Goal: Task Accomplishment & Management: Use online tool/utility

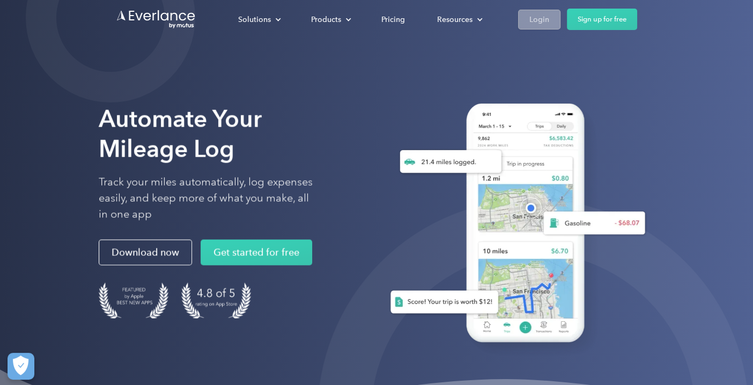
click at [539, 17] on div "Login" at bounding box center [539, 19] width 20 height 13
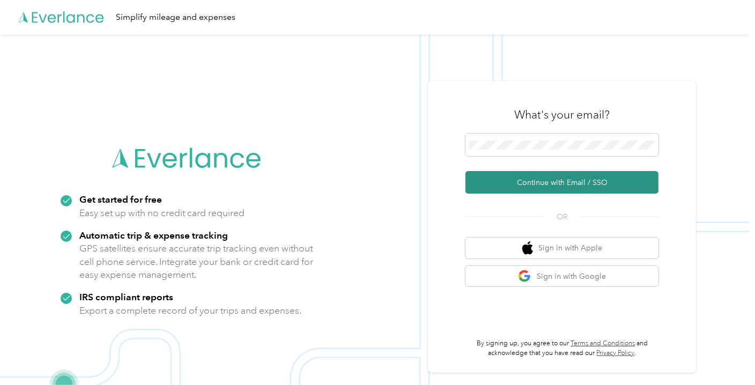
click at [532, 180] on button "Continue with Email / SSO" at bounding box center [561, 182] width 193 height 23
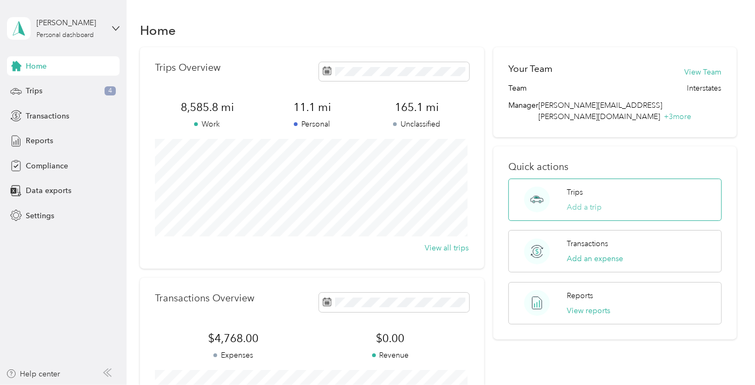
click at [582, 202] on button "Add a trip" at bounding box center [584, 207] width 35 height 11
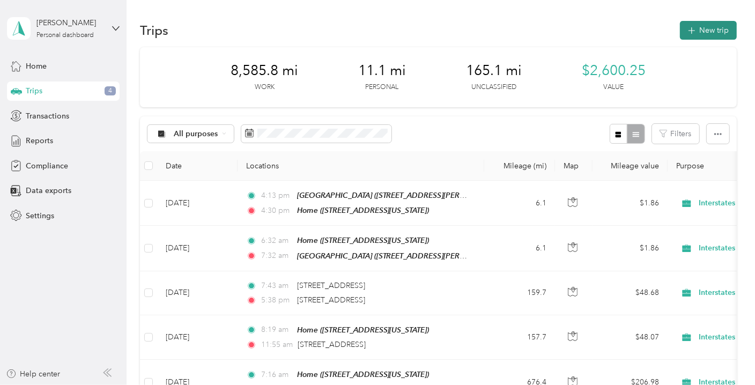
click at [702, 29] on button "New trip" at bounding box center [708, 30] width 57 height 19
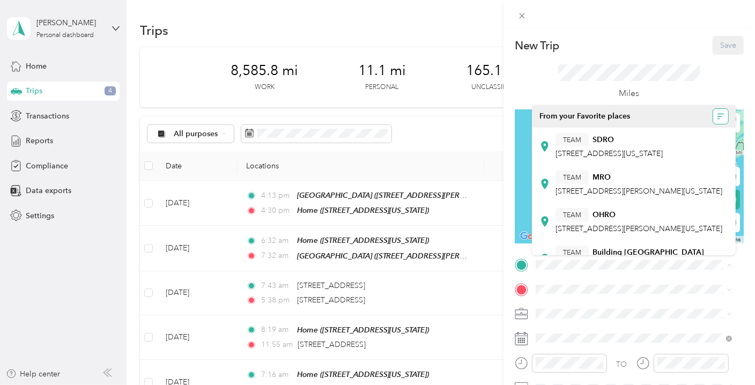
click at [717, 118] on icon "button" at bounding box center [721, 117] width 8 height 8
click at [673, 142] on div "A - Z" at bounding box center [680, 137] width 66 height 11
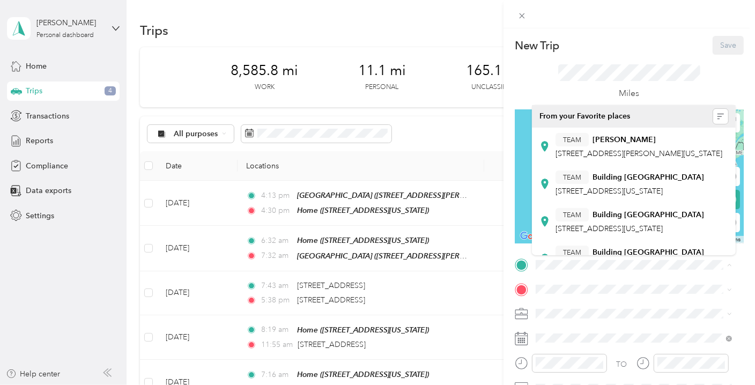
click at [487, 145] on div "New Trip Save This trip cannot be edited because it is either under review, app…" at bounding box center [377, 192] width 755 height 385
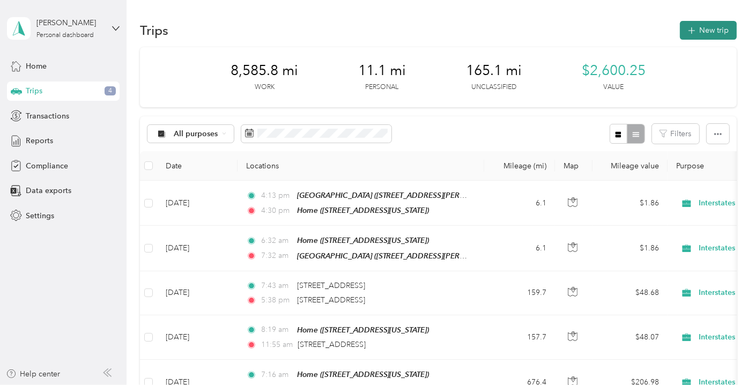
click at [692, 36] on button "New trip" at bounding box center [708, 30] width 57 height 19
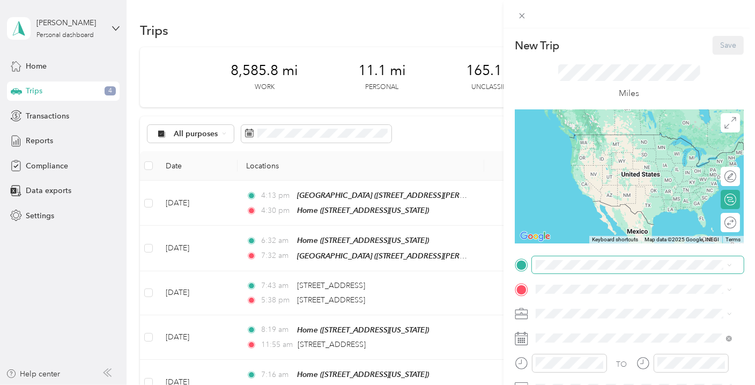
click at [573, 271] on span at bounding box center [638, 264] width 212 height 17
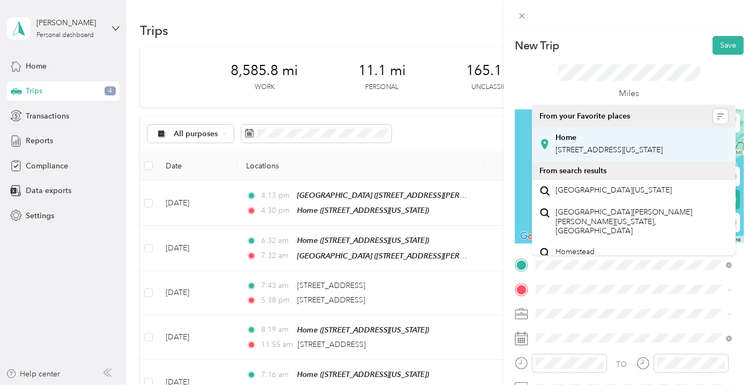
click at [596, 153] on span "552 Sawgrass Trail, Sioux Center, Iowa, United States" at bounding box center [608, 149] width 107 height 9
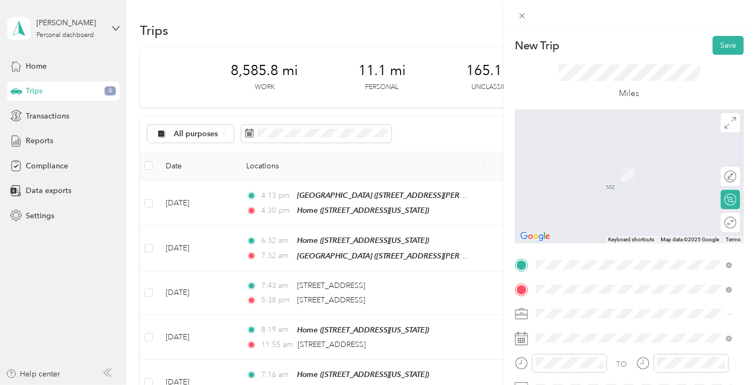
click at [566, 172] on span "1257 37 Road, David City, Nebraska, United States" at bounding box center [608, 174] width 107 height 9
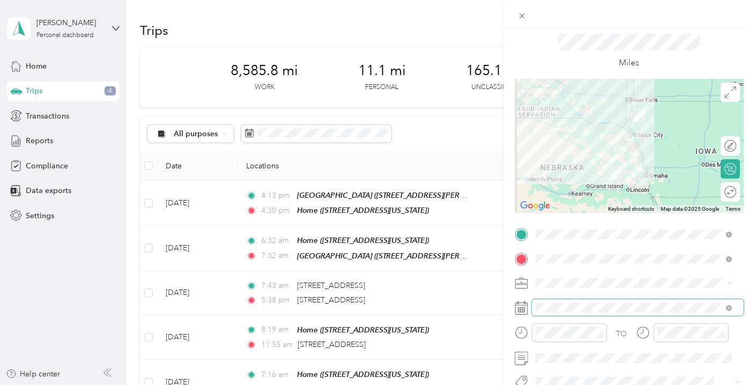
scroll to position [53, 0]
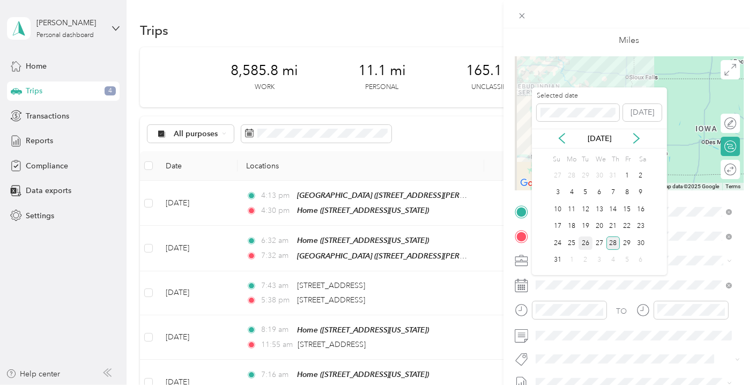
click at [584, 242] on div "26" at bounding box center [585, 242] width 14 height 13
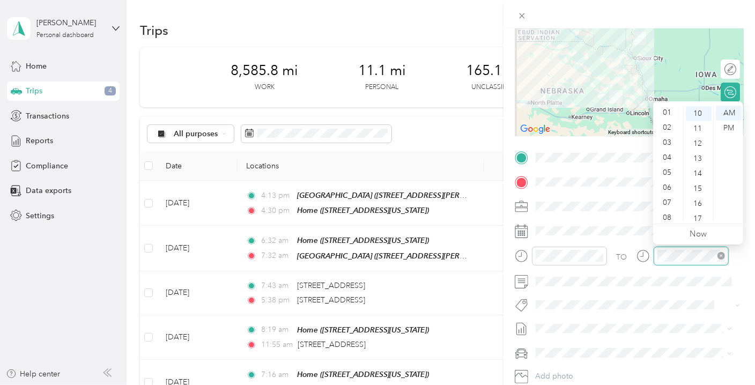
scroll to position [64, 0]
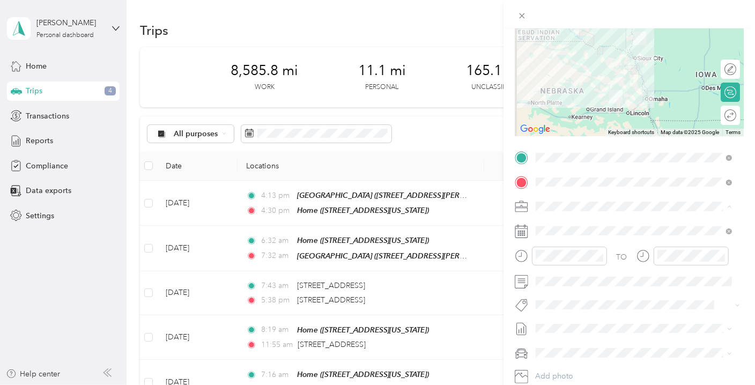
click at [630, 220] on div "Interstates" at bounding box center [627, 224] width 177 height 11
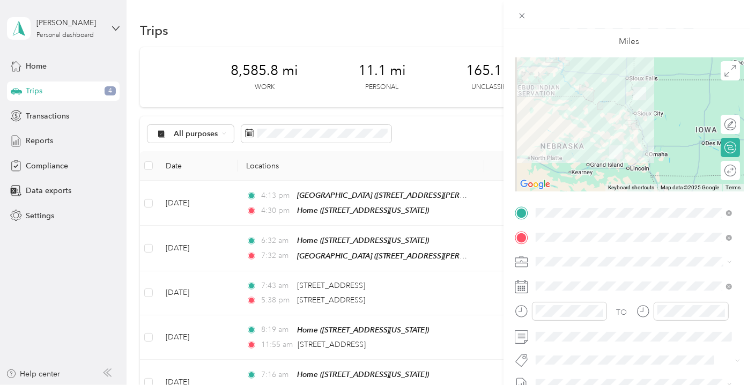
scroll to position [0, 0]
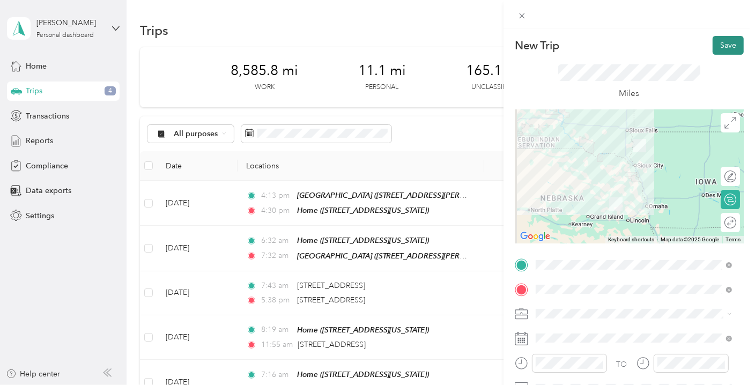
click at [721, 42] on button "Save" at bounding box center [727, 45] width 31 height 19
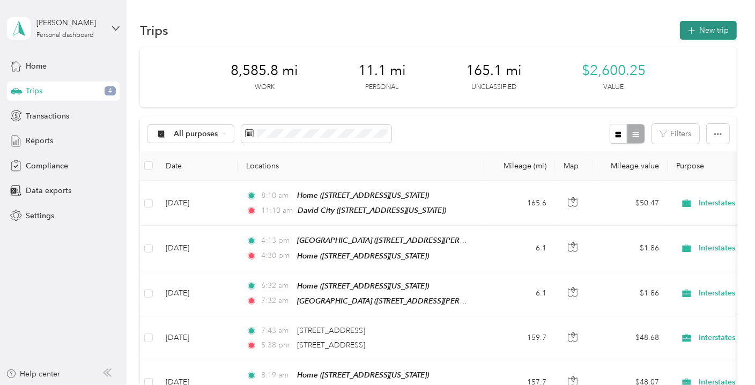
click at [709, 33] on button "New trip" at bounding box center [708, 30] width 57 height 19
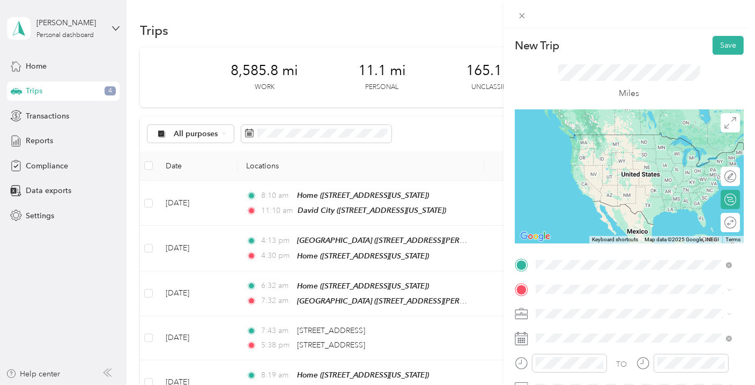
click at [574, 150] on span "1257 37 Road, David City, Nebraska, United States" at bounding box center [608, 149] width 107 height 9
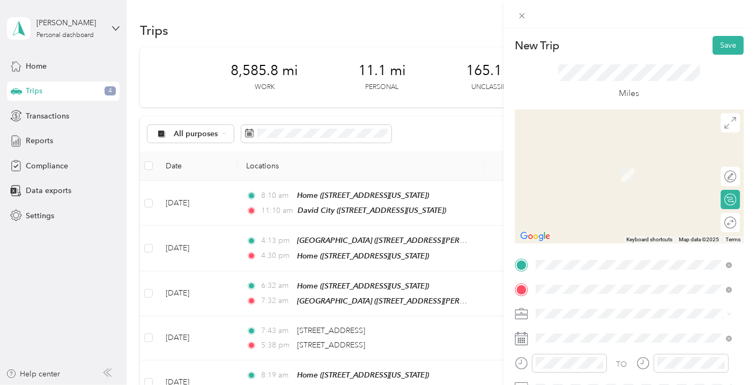
click at [616, 174] on span "11414 S 145th St, 68138, Omaha, Nebraska, United States" at bounding box center [608, 178] width 107 height 9
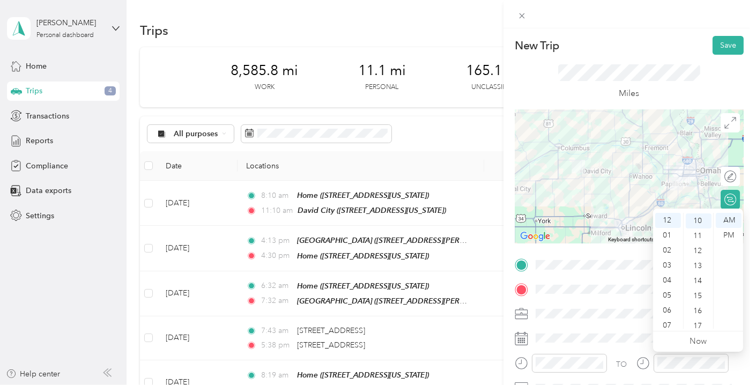
click at [681, 63] on div "Miles" at bounding box center [629, 82] width 229 height 55
click at [665, 239] on div "01" at bounding box center [668, 235] width 26 height 15
click at [723, 233] on div "PM" at bounding box center [729, 235] width 26 height 15
click at [725, 235] on div "PM" at bounding box center [729, 235] width 26 height 15
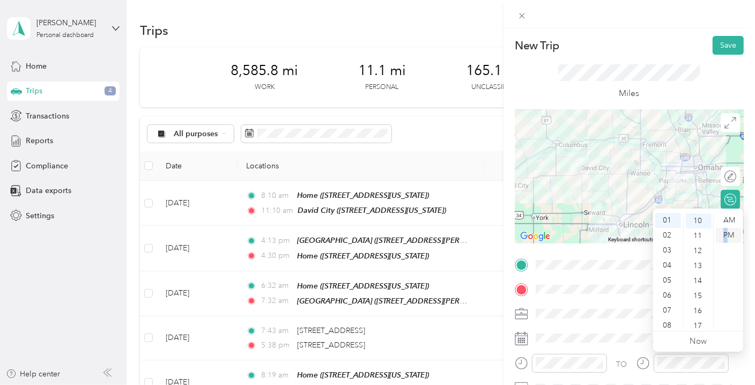
click at [729, 237] on div "PM" at bounding box center [729, 235] width 26 height 15
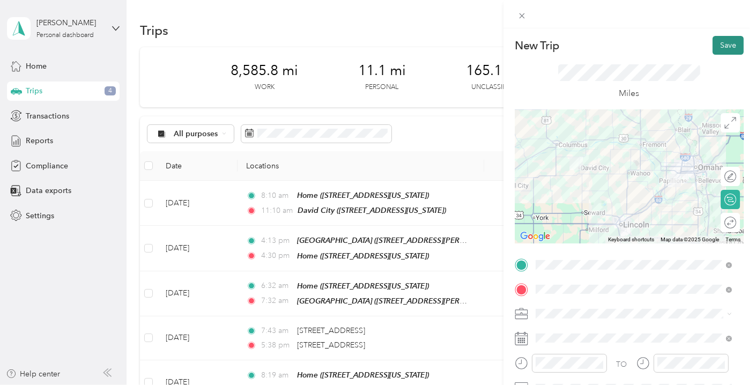
click at [720, 44] on button "Save" at bounding box center [727, 45] width 31 height 19
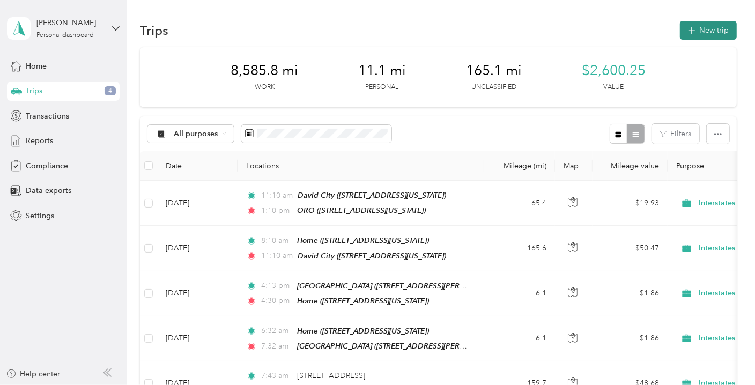
click at [699, 29] on button "New trip" at bounding box center [708, 30] width 57 height 19
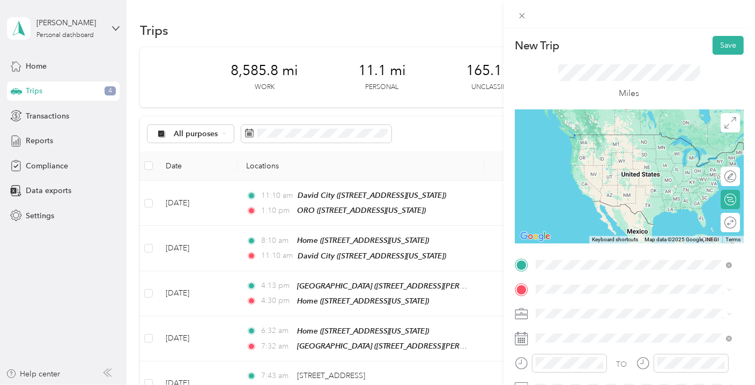
click at [616, 158] on div "TEAM ORO 11414 S 145th St, 68138, Omaha, Nebraska, United States" at bounding box center [608, 146] width 107 height 26
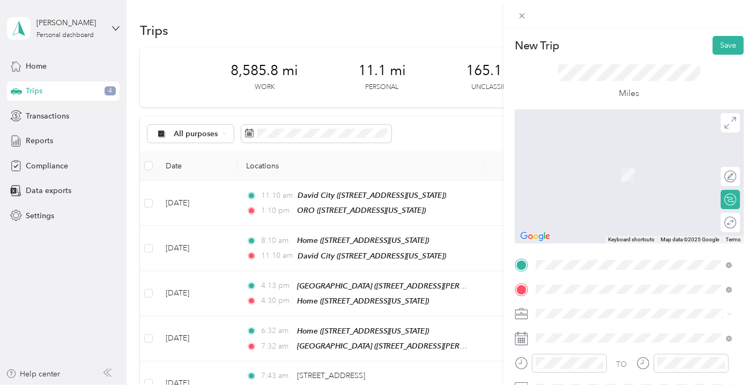
click at [593, 167] on div "Home 552 Sawgrass Trail, Sioux Center, Iowa, United States" at bounding box center [608, 169] width 107 height 23
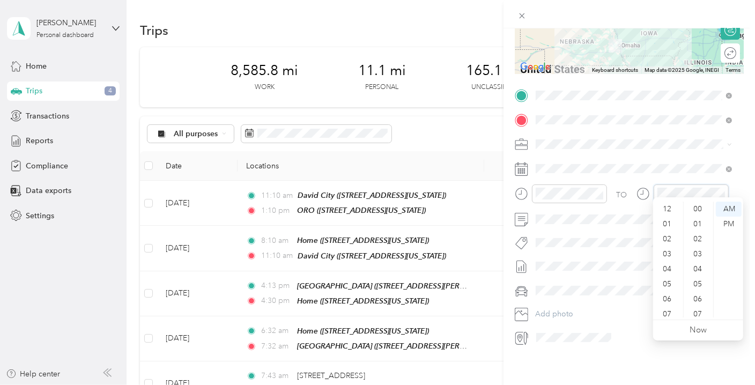
scroll to position [64, 0]
click at [726, 224] on div "PM" at bounding box center [729, 224] width 26 height 15
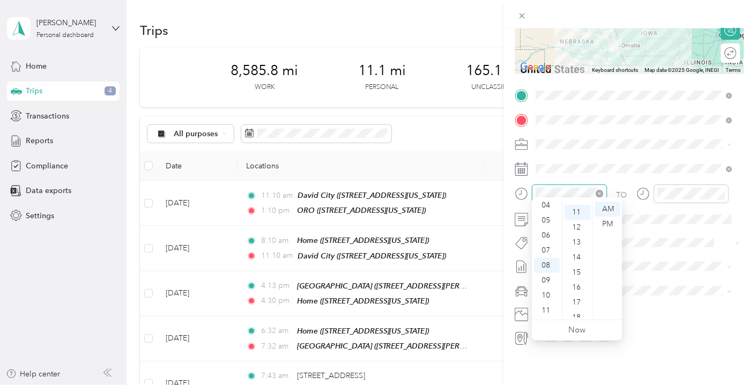
scroll to position [165, 0]
click at [608, 220] on div "PM" at bounding box center [608, 224] width 26 height 15
click at [613, 221] on div "PM" at bounding box center [608, 224] width 26 height 15
click at [665, 159] on li "Interstates" at bounding box center [634, 155] width 204 height 19
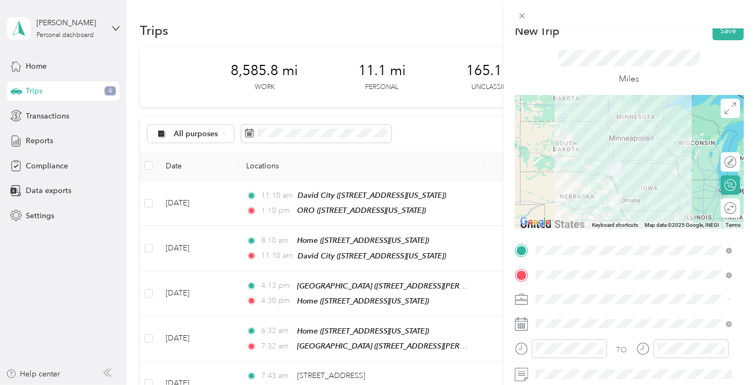
scroll to position [0, 0]
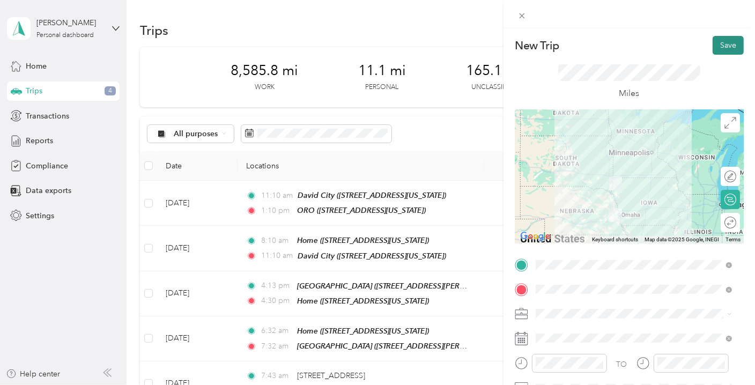
click at [719, 46] on button "Save" at bounding box center [727, 45] width 31 height 19
